Goal: Task Accomplishment & Management: Use online tool/utility

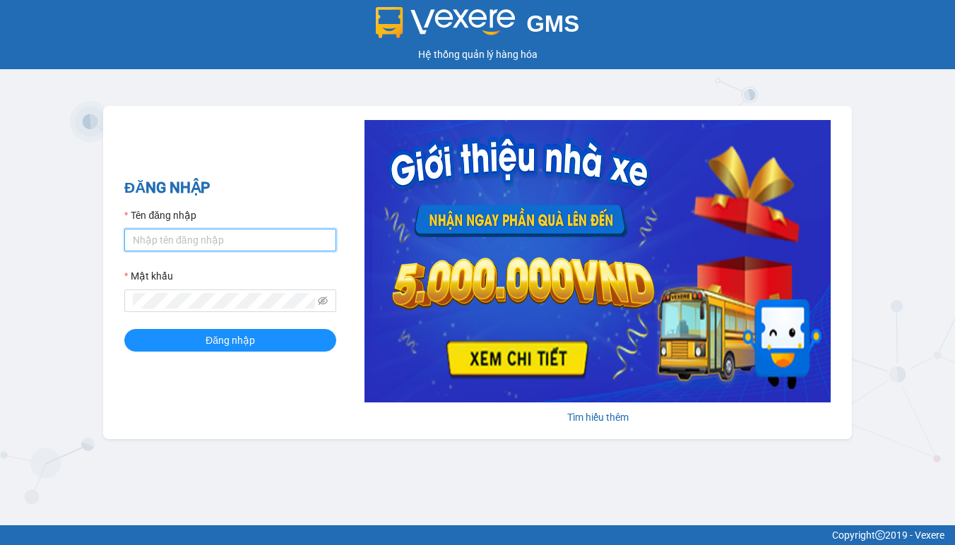
drag, startPoint x: 210, startPoint y: 236, endPoint x: 225, endPoint y: 235, distance: 14.8
click at [210, 236] on input "Tên đăng nhập" at bounding box center [230, 240] width 212 height 23
type input "linhdl.phuchai"
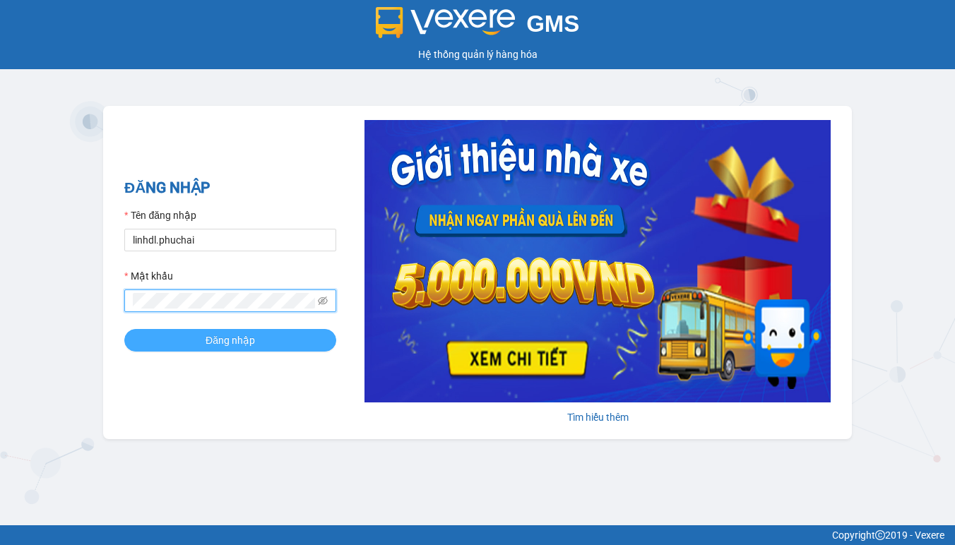
click at [278, 345] on button "Đăng nhập" at bounding box center [230, 340] width 212 height 23
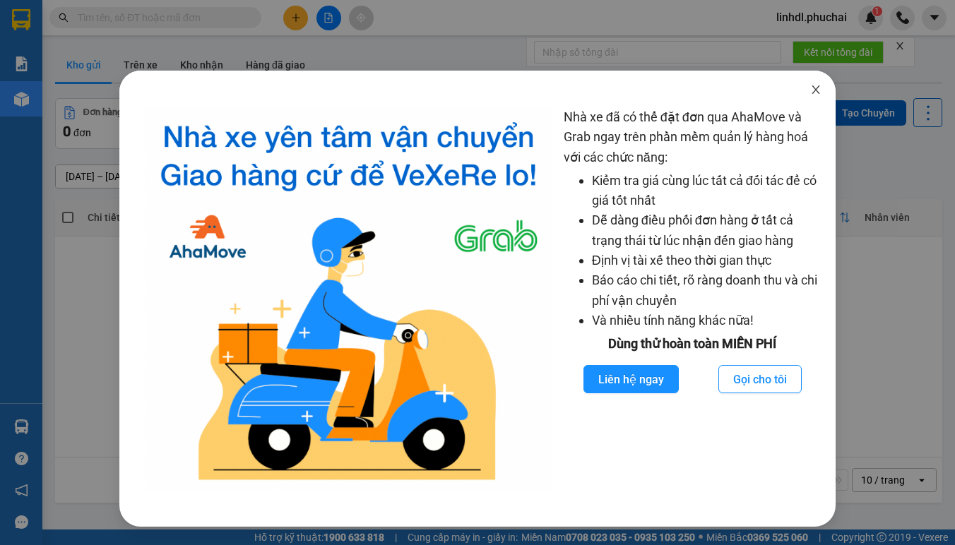
click at [816, 90] on icon "close" at bounding box center [815, 89] width 11 height 11
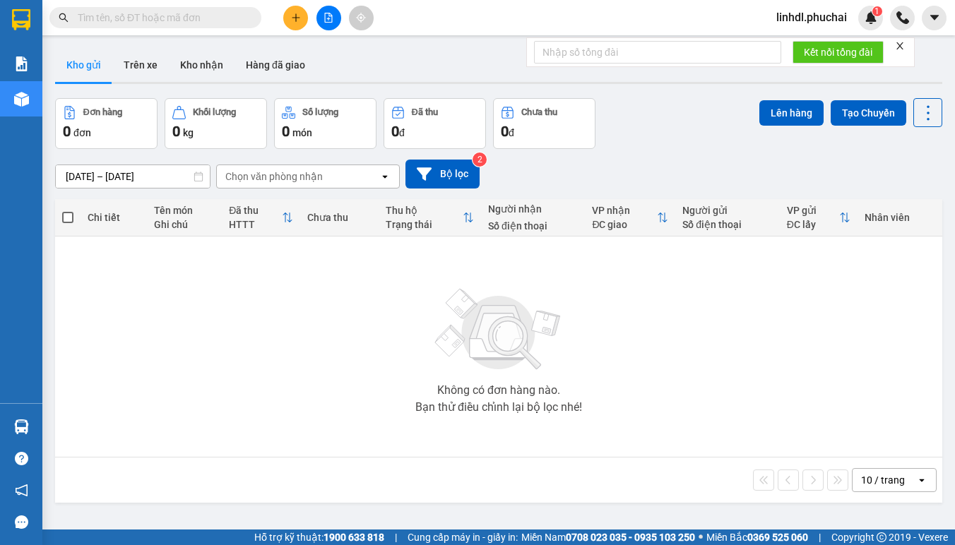
drag, startPoint x: 683, startPoint y: 378, endPoint x: 667, endPoint y: 352, distance: 29.8
click at [679, 374] on div "Không có đơn hàng nào. Bạn thử điều chỉnh lại bộ lọc nhé!" at bounding box center [498, 347] width 873 height 212
click at [329, 25] on button at bounding box center [328, 18] width 25 height 25
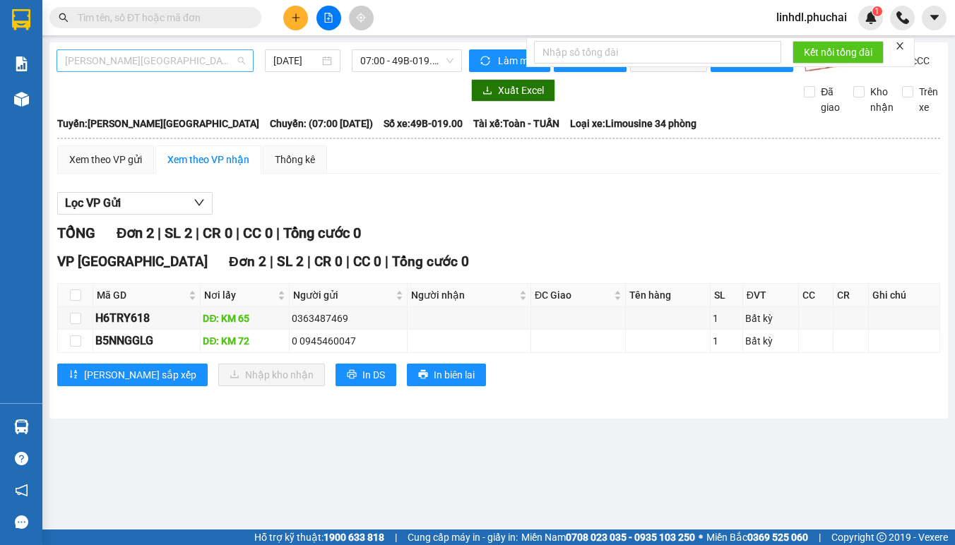
click at [205, 67] on span "[PERSON_NAME][GEOGRAPHIC_DATA]" at bounding box center [155, 60] width 180 height 21
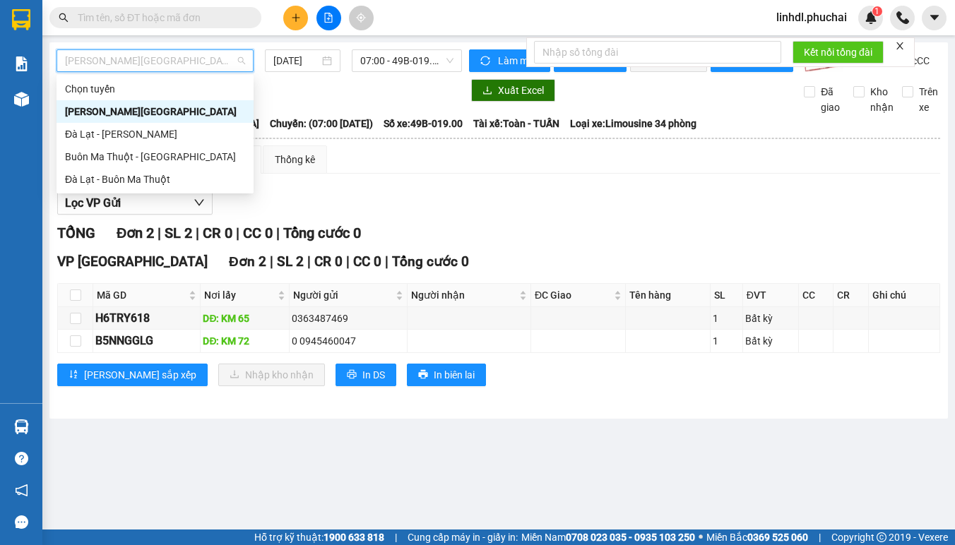
drag, startPoint x: 132, startPoint y: 133, endPoint x: 154, endPoint y: 123, distance: 24.0
click at [133, 133] on div "Đà Lạt - [PERSON_NAME]" at bounding box center [155, 134] width 180 height 16
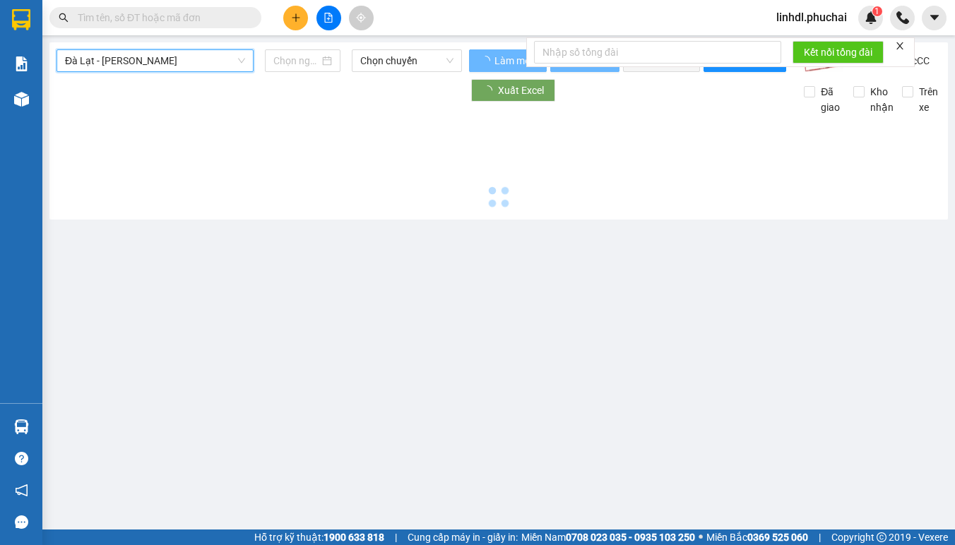
type input "12/09/2025"
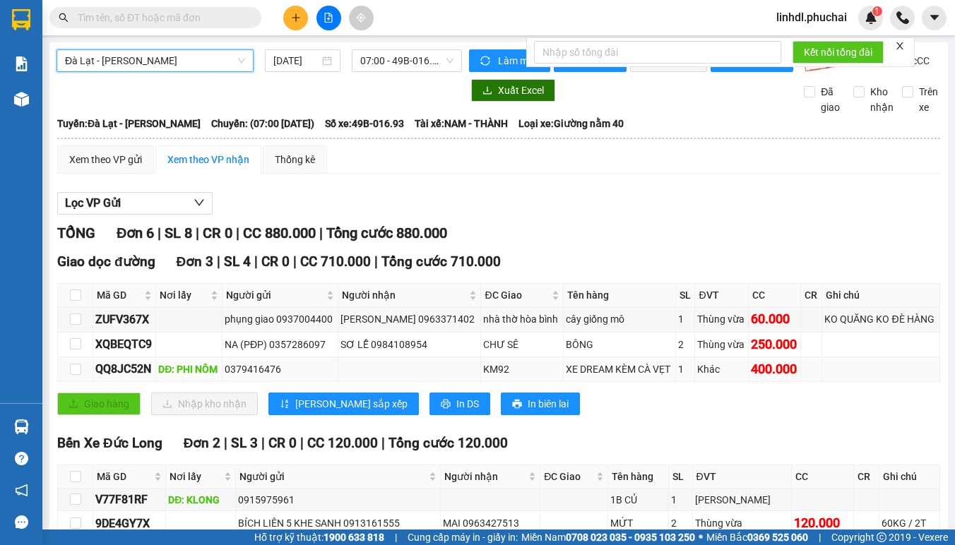
scroll to position [212, 0]
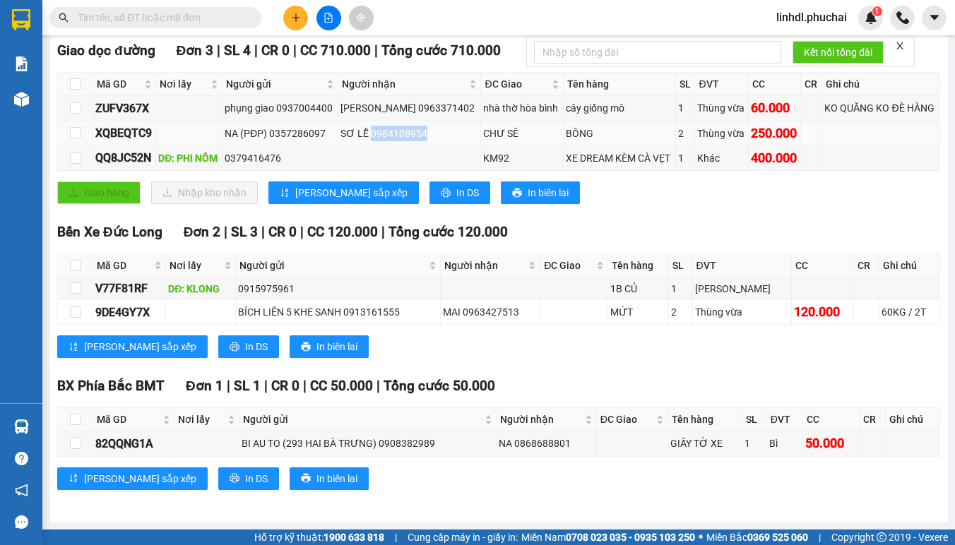
drag, startPoint x: 376, startPoint y: 145, endPoint x: 437, endPoint y: 145, distance: 60.7
click at [437, 141] on div "SƠ LỄ 0984108954" at bounding box center [409, 134] width 138 height 16
copy div "0984108954"
click at [142, 20] on input "text" at bounding box center [161, 18] width 167 height 16
paste input "0984108954"
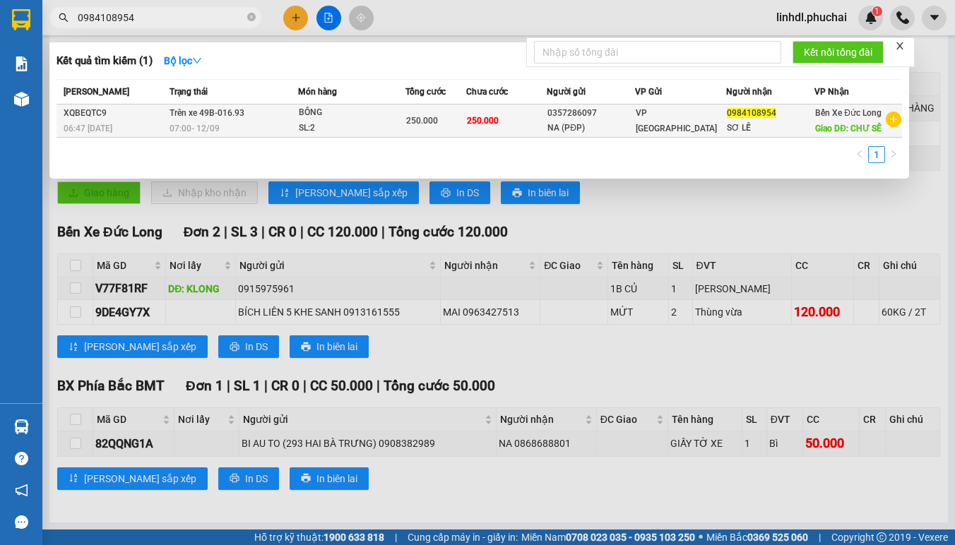
type input "0984108954"
click at [309, 121] on div "SL: 2" at bounding box center [352, 129] width 106 height 16
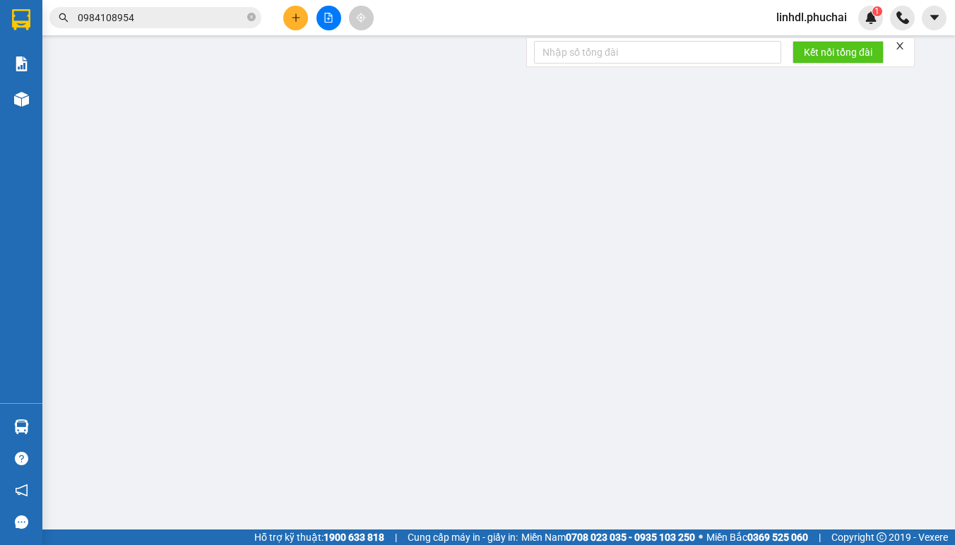
type input "0984108954"
type input "CHƯ SÊ"
type input "0357286097"
type input "250.000"
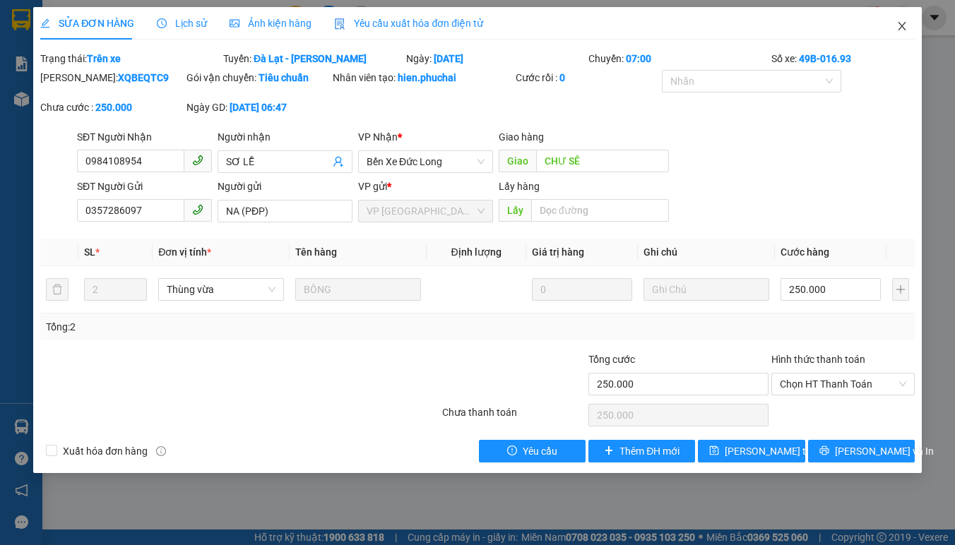
click at [900, 26] on icon "close" at bounding box center [901, 25] width 11 height 11
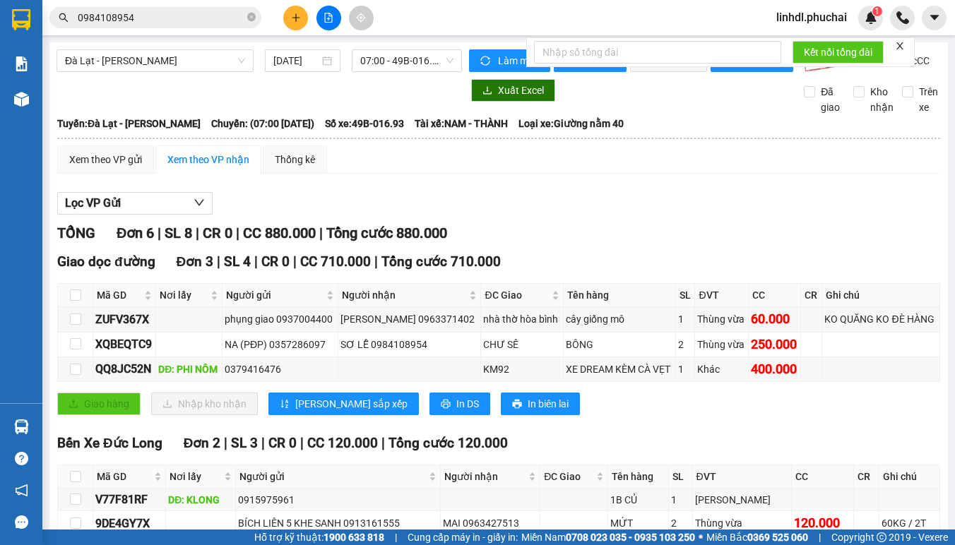
click at [907, 45] on form "Kết nối tổng đài" at bounding box center [720, 52] width 388 height 30
